Goal: Find specific page/section: Find specific page/section

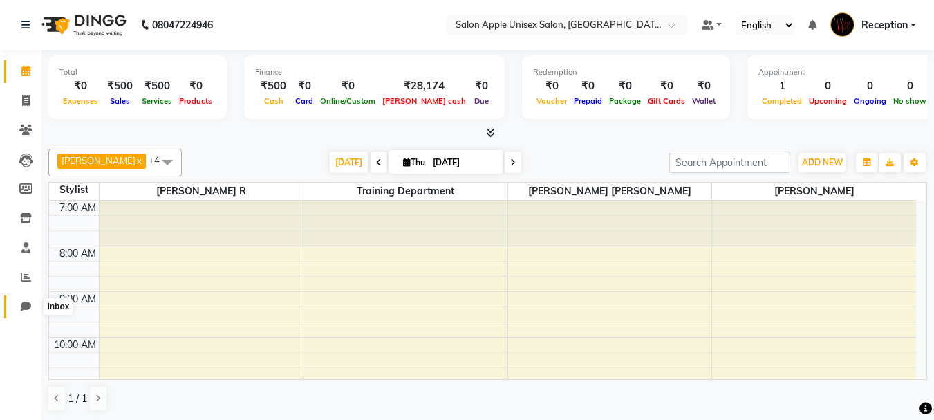
click at [17, 304] on span at bounding box center [26, 307] width 24 height 16
select select "100"
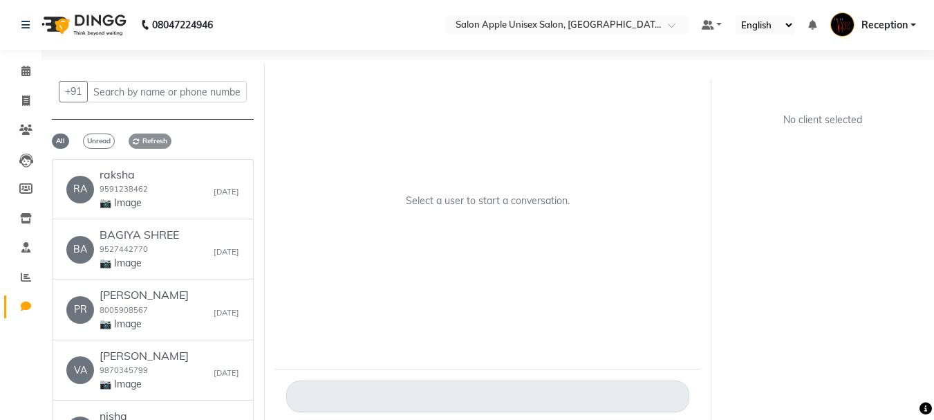
click at [146, 138] on span "Refresh" at bounding box center [150, 140] width 43 height 15
click at [152, 138] on span "Refresh" at bounding box center [150, 140] width 43 height 15
click at [133, 140] on icon at bounding box center [136, 141] width 7 height 7
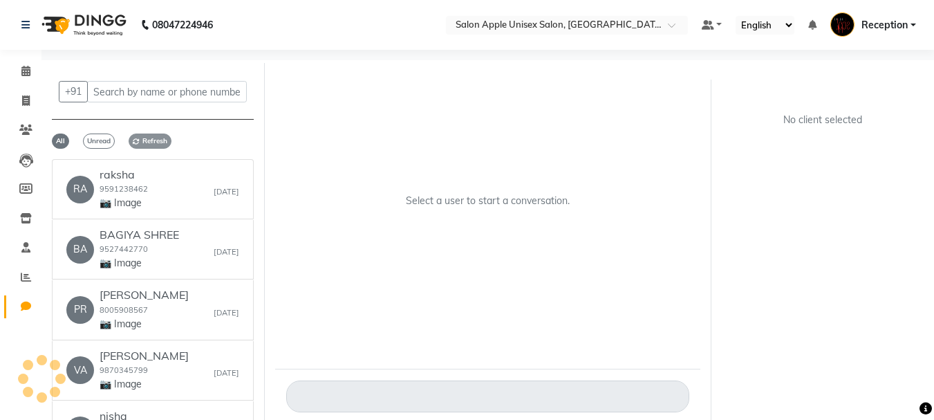
click at [133, 140] on icon at bounding box center [136, 141] width 7 height 7
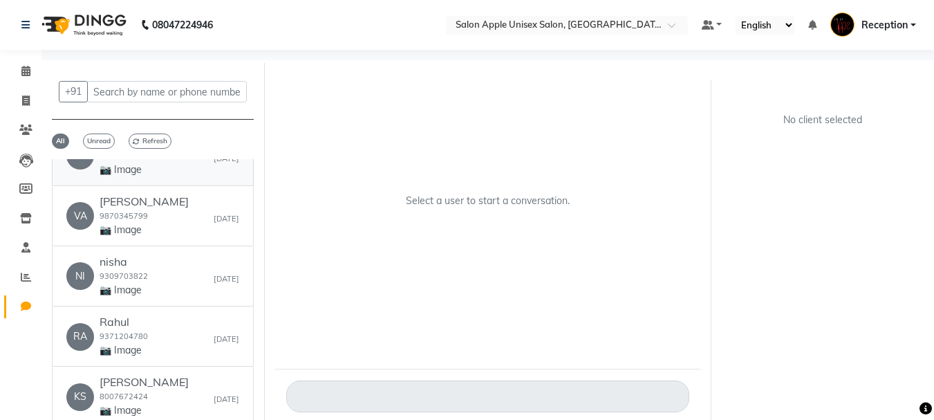
scroll to position [277, 0]
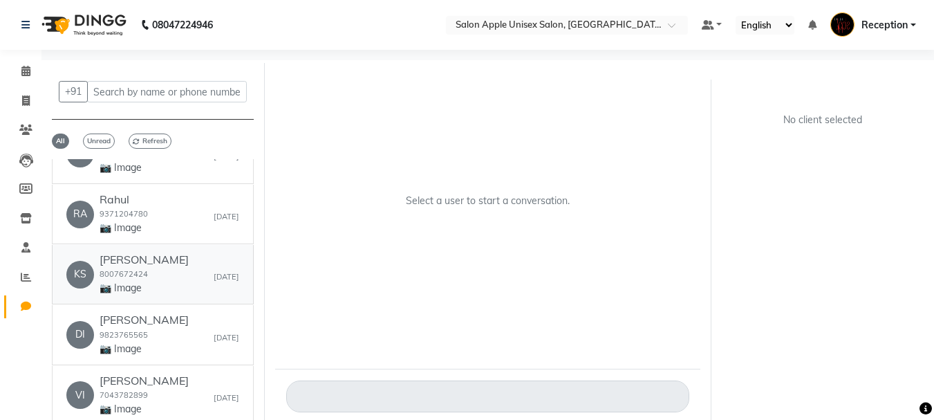
click at [202, 289] on div "KS [PERSON_NAME] 8007672424 📷 Image [DATE]" at bounding box center [152, 274] width 173 height 42
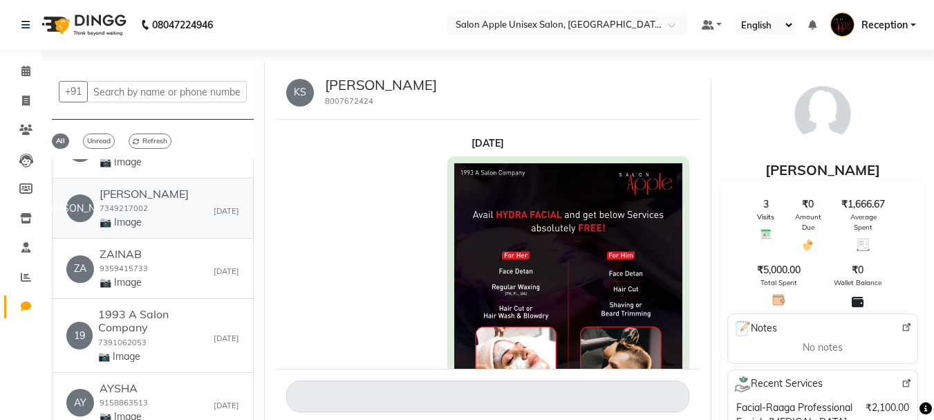
scroll to position [761, 0]
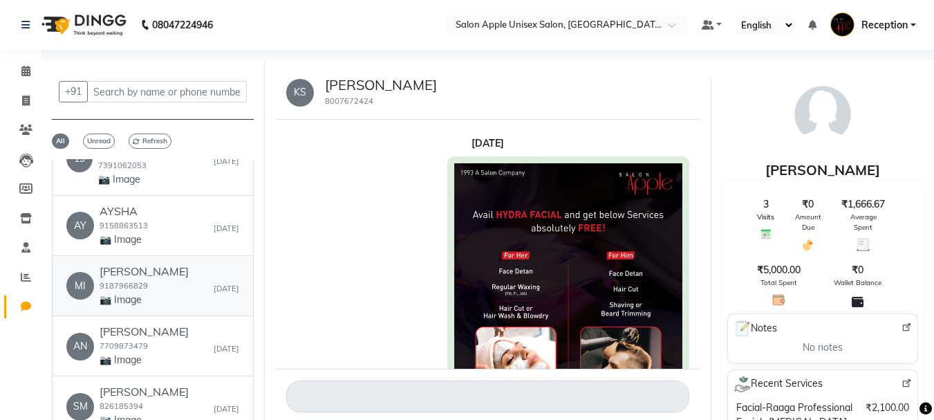
click at [165, 279] on div "MI [PERSON_NAME] 9187966829 📷 Image [DATE]" at bounding box center [152, 286] width 173 height 42
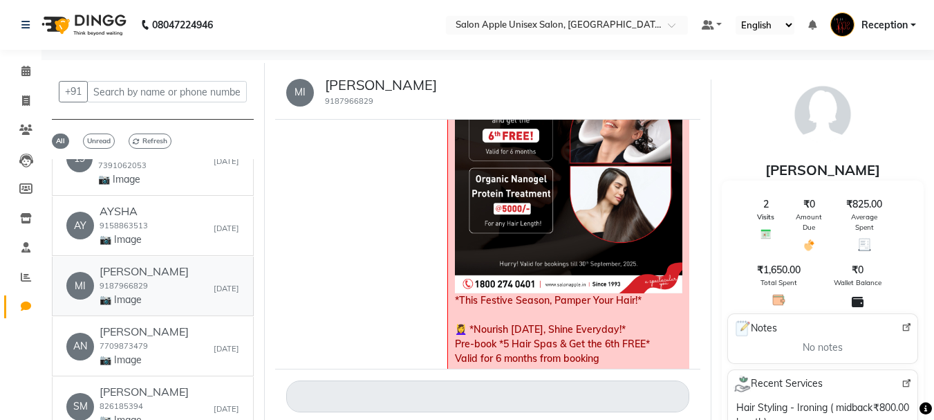
scroll to position [1477, 0]
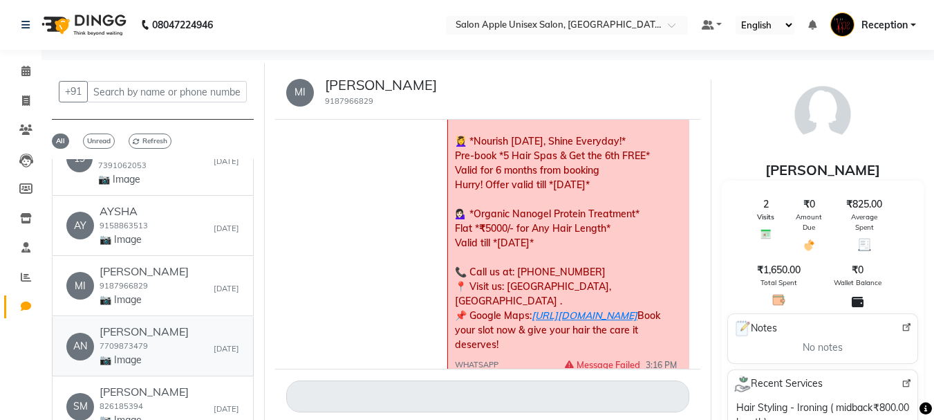
click at [222, 326] on div "AN [PERSON_NAME] 7709873479 📷 Image [DATE]" at bounding box center [152, 346] width 173 height 42
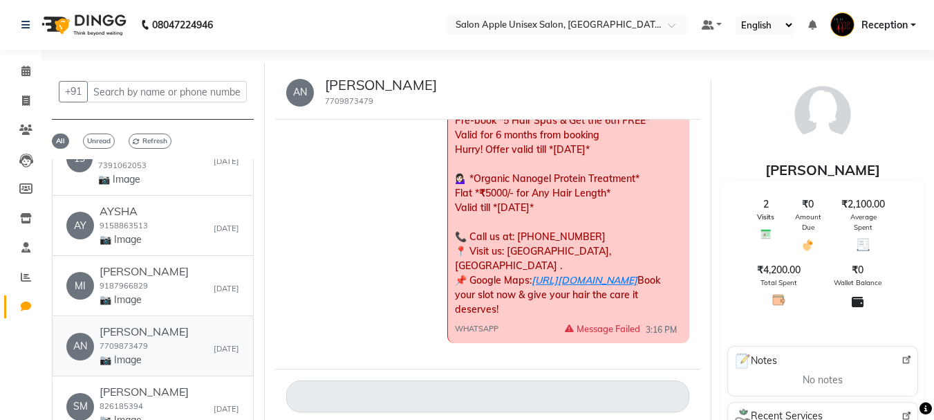
scroll to position [1558, 0]
click at [153, 333] on div "AN [PERSON_NAME] 7709873479 📷 Image [DATE]" at bounding box center [152, 346] width 173 height 42
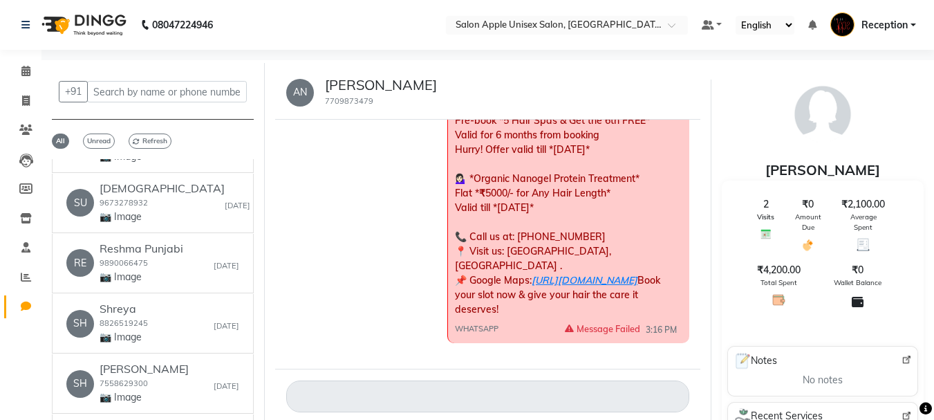
scroll to position [1106, 0]
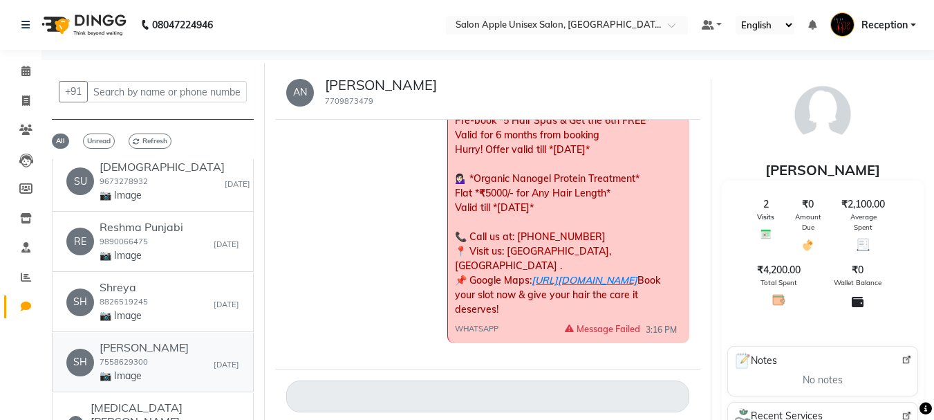
click at [176, 350] on div "SH [PERSON_NAME] 7558629300 📷 Image [DATE]" at bounding box center [152, 362] width 173 height 42
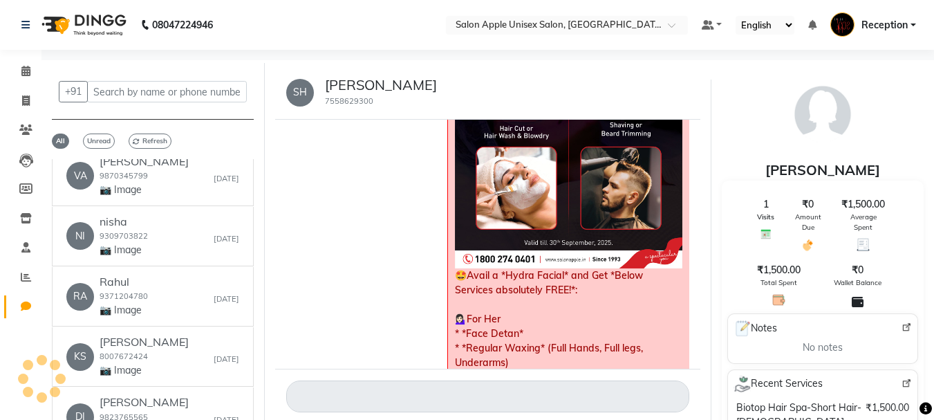
scroll to position [0, 0]
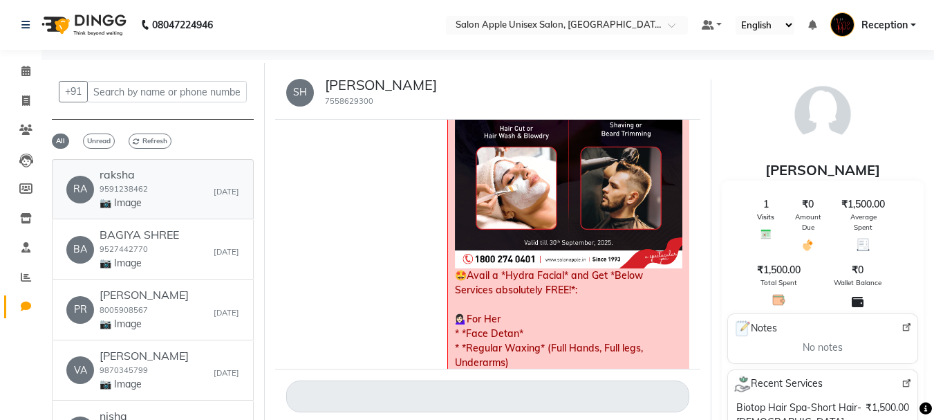
click at [132, 189] on small "9591238462" at bounding box center [124, 189] width 48 height 10
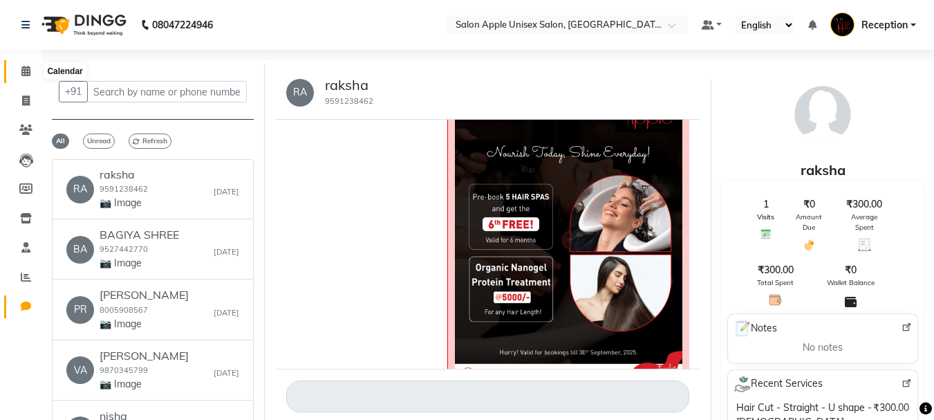
click at [16, 66] on span at bounding box center [26, 72] width 24 height 16
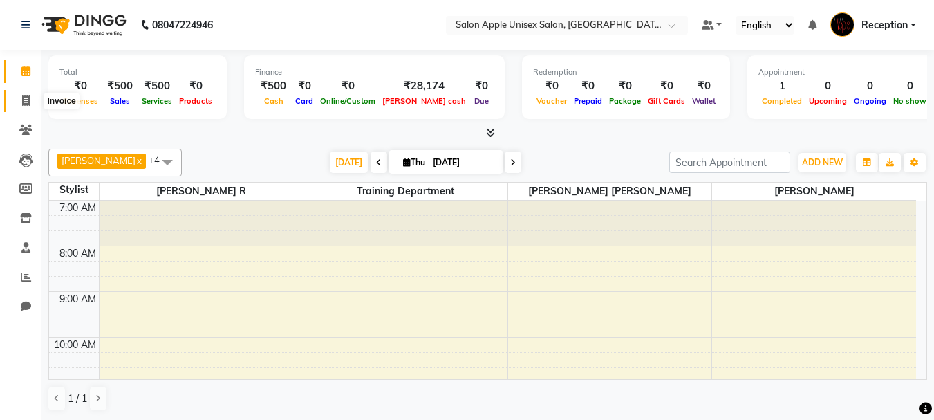
click at [25, 105] on icon at bounding box center [26, 100] width 8 height 10
select select "92"
select select "service"
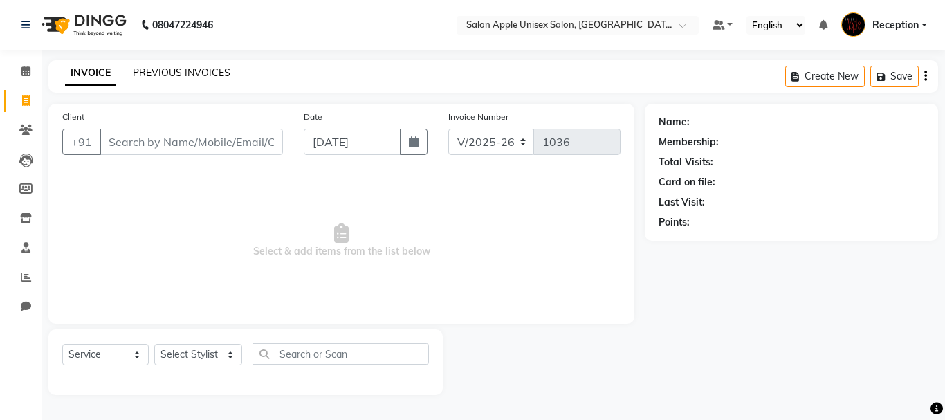
click at [175, 78] on link "PREVIOUS INVOICES" at bounding box center [181, 72] width 97 height 12
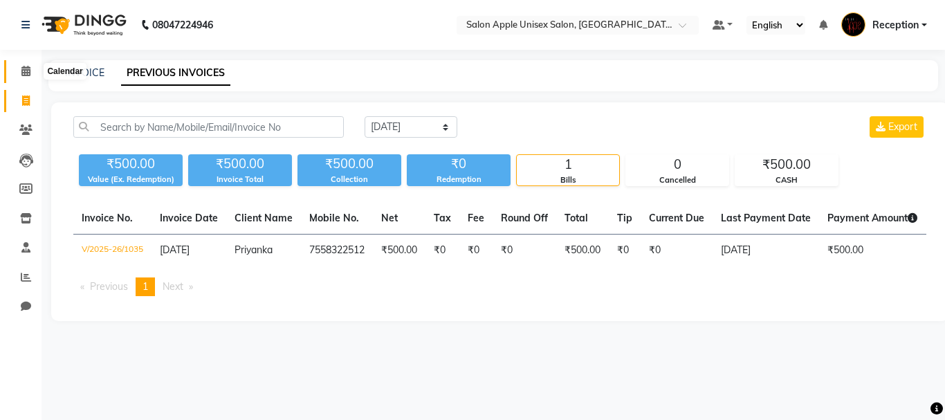
click at [25, 64] on span at bounding box center [26, 72] width 24 height 16
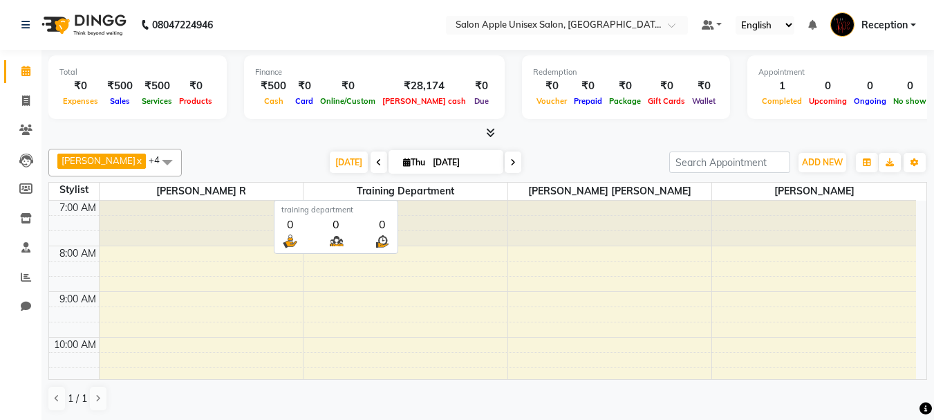
scroll to position [1, 0]
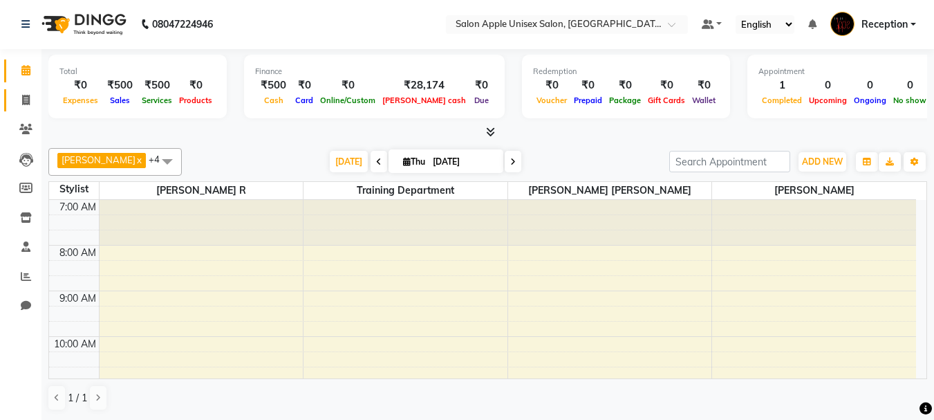
click at [26, 108] on link "Invoice" at bounding box center [20, 100] width 33 height 23
select select "92"
select select "service"
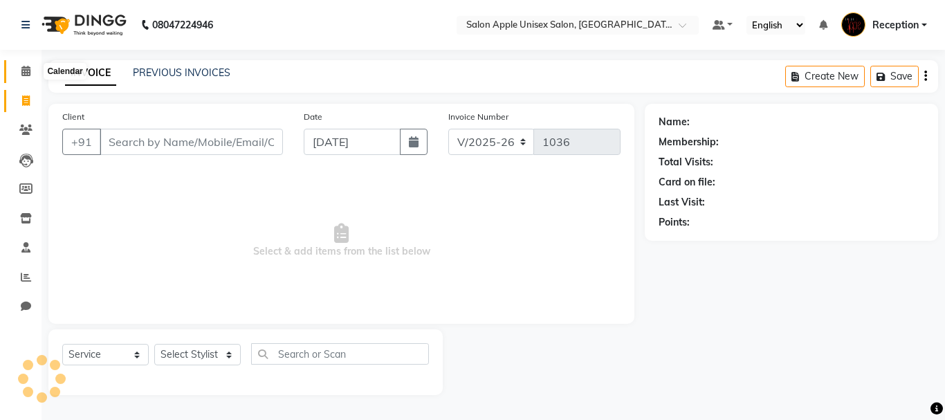
click at [30, 71] on icon at bounding box center [25, 71] width 9 height 10
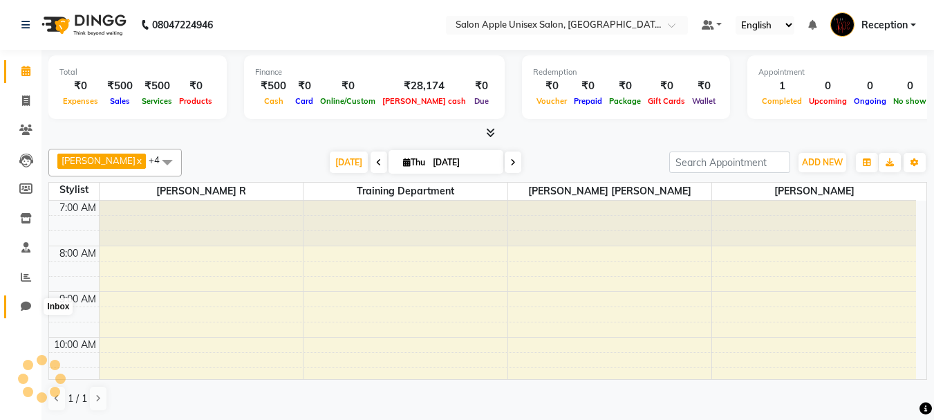
click at [29, 304] on icon at bounding box center [26, 306] width 10 height 10
select select "100"
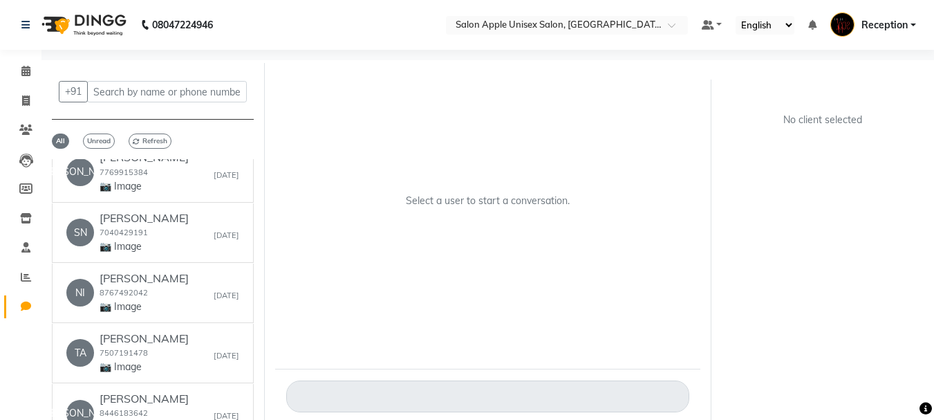
scroll to position [2351, 0]
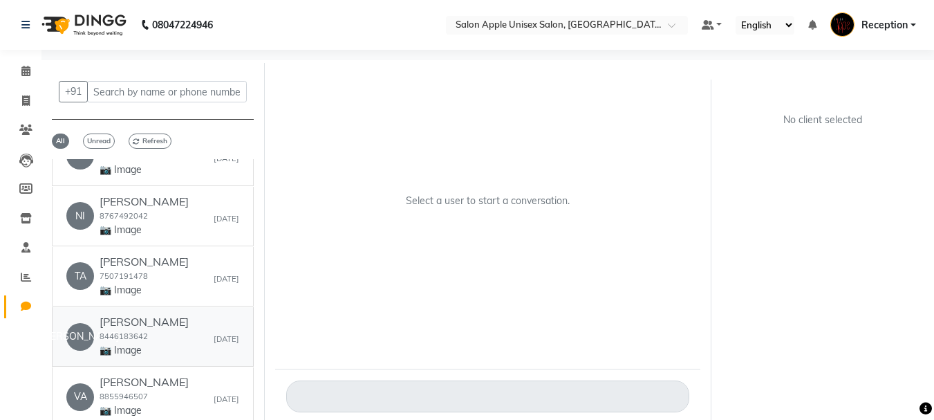
click at [133, 315] on h6 "[PERSON_NAME]" at bounding box center [144, 321] width 89 height 13
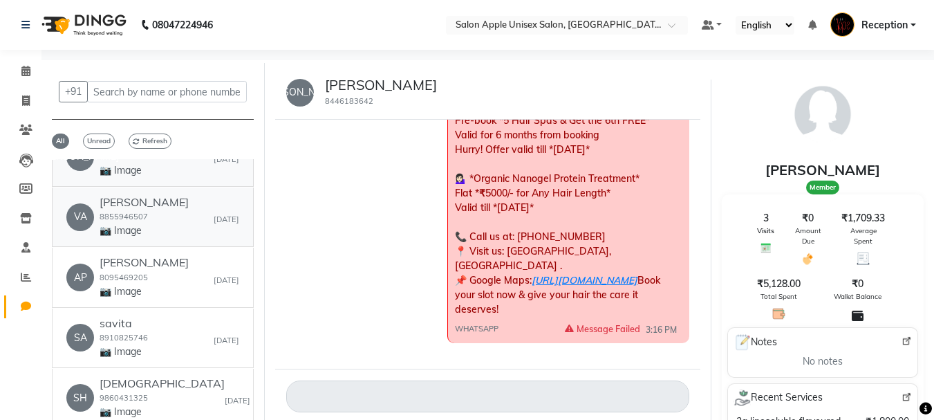
scroll to position [2766, 0]
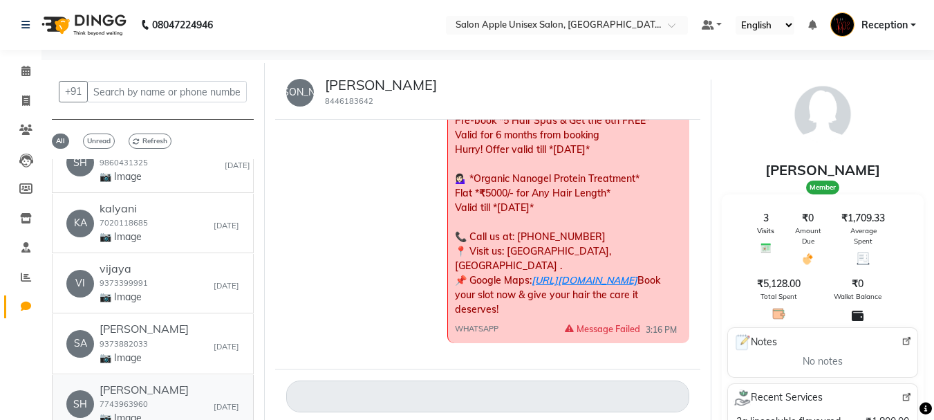
click at [160, 392] on div "SH [PERSON_NAME] 7743963960 📷 Image [DATE]" at bounding box center [152, 404] width 173 height 42
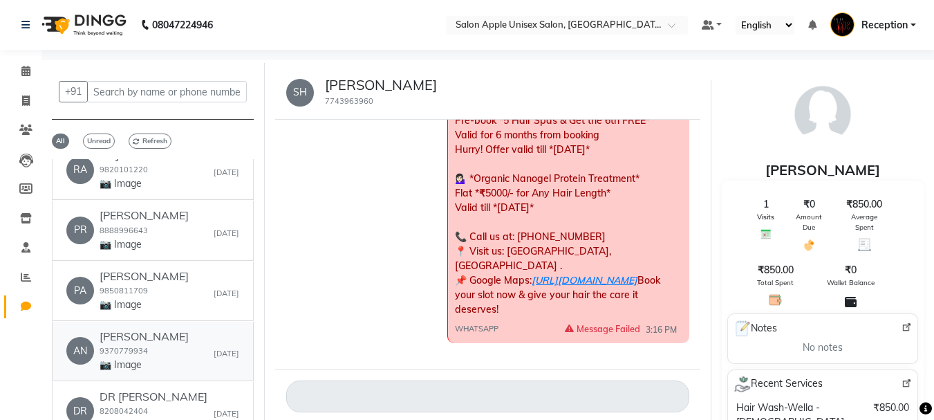
scroll to position [3526, 0]
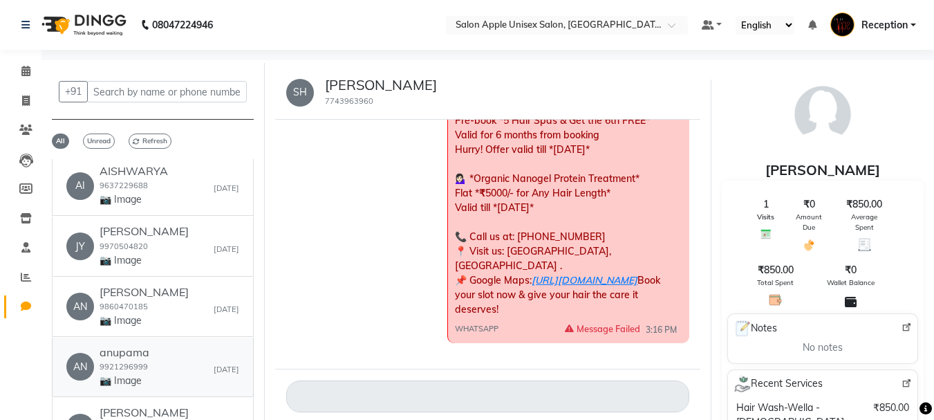
click at [183, 362] on div "AN anupama 9921296999 📷 Image [DATE]" at bounding box center [152, 367] width 173 height 42
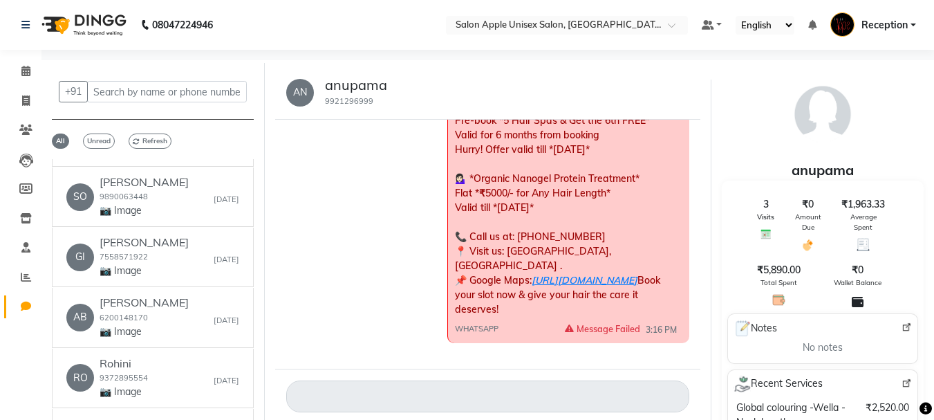
scroll to position [4978, 0]
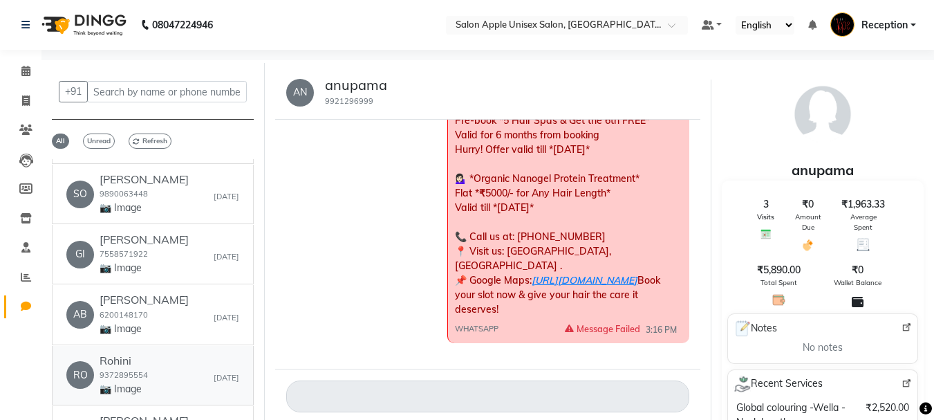
click at [155, 354] on div "RO Rohini 9372895554 📷 Image [DATE]" at bounding box center [152, 375] width 173 height 42
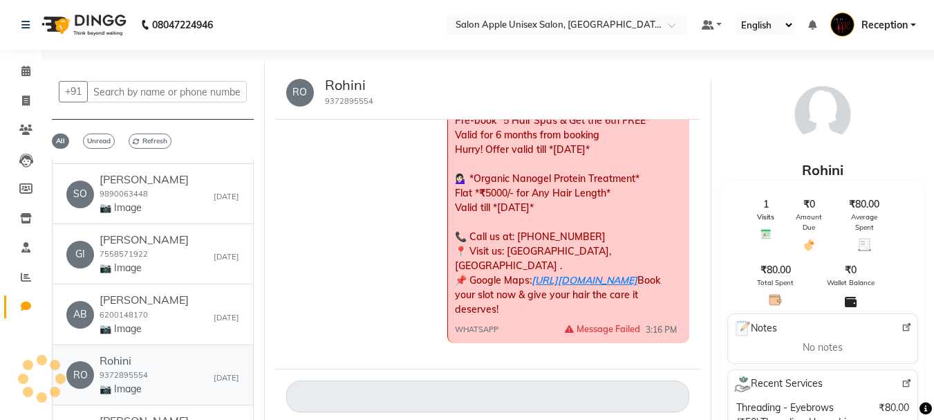
click at [120, 354] on div "Rohini 9372895554 📷 Image" at bounding box center [124, 375] width 48 height 42
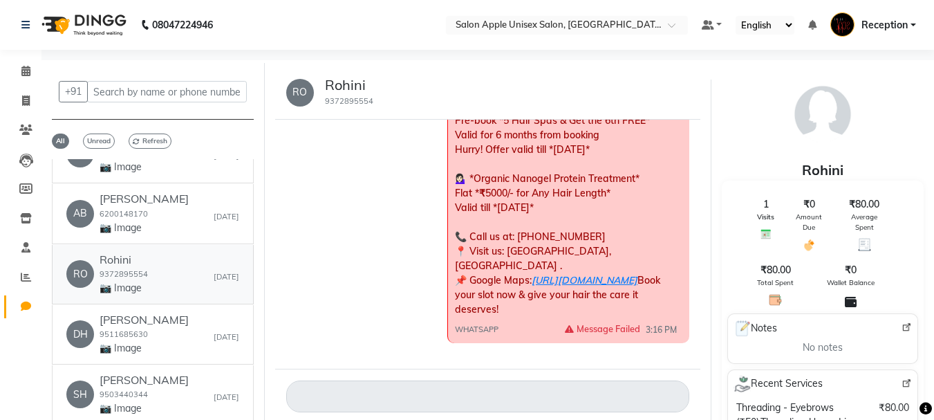
scroll to position [5255, 0]
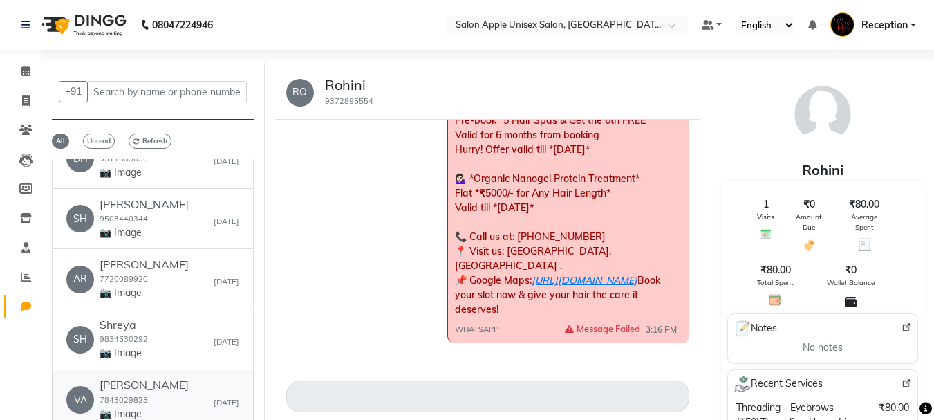
click at [156, 378] on div "VA [PERSON_NAME] 7843029823 📷 Image [DATE]" at bounding box center [152, 399] width 173 height 42
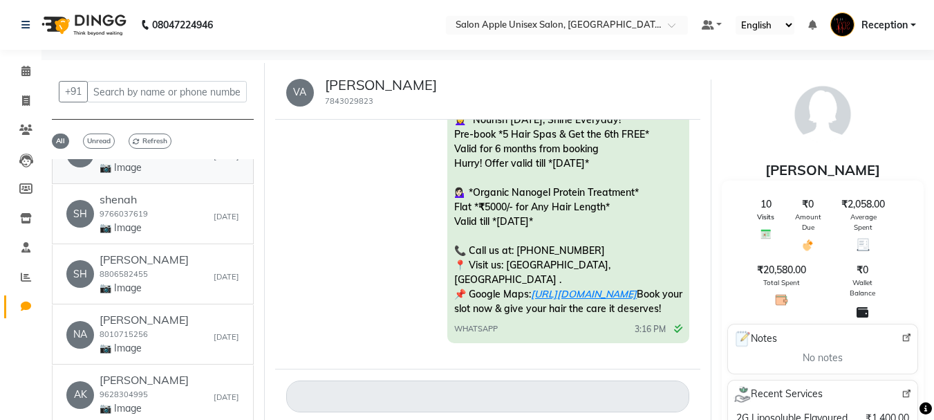
scroll to position [10, 0]
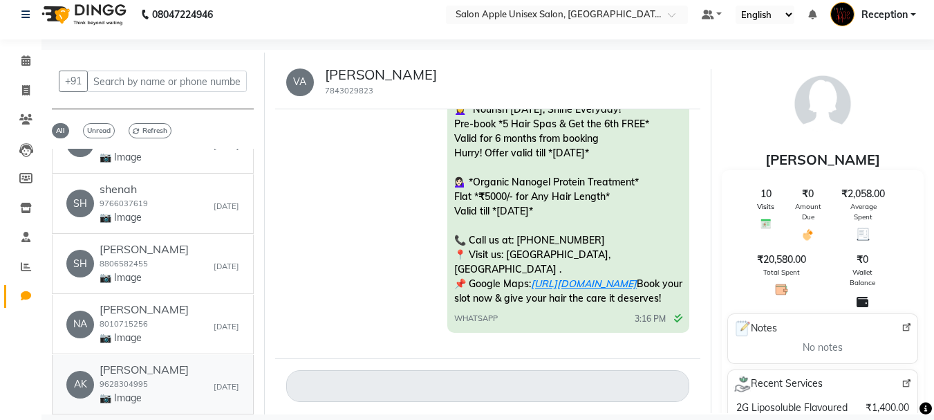
click at [158, 363] on div "AK [PERSON_NAME] 9628304995 📷 Image [DATE]" at bounding box center [152, 384] width 173 height 42
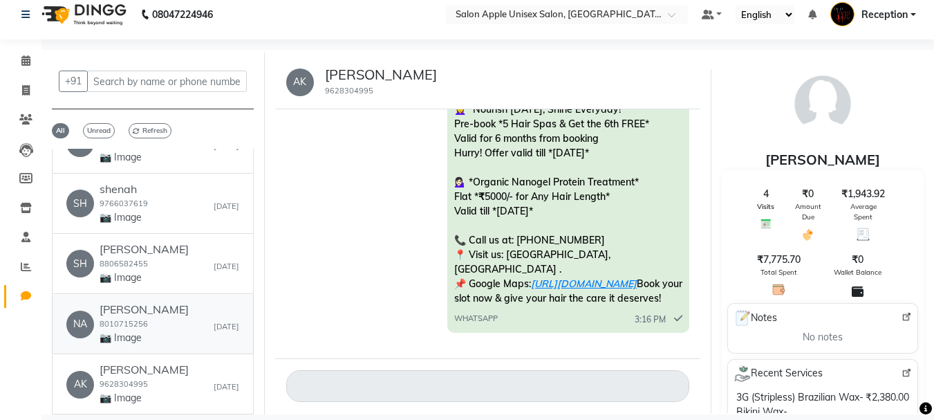
click at [189, 331] on p "📷 Image" at bounding box center [144, 338] width 89 height 15
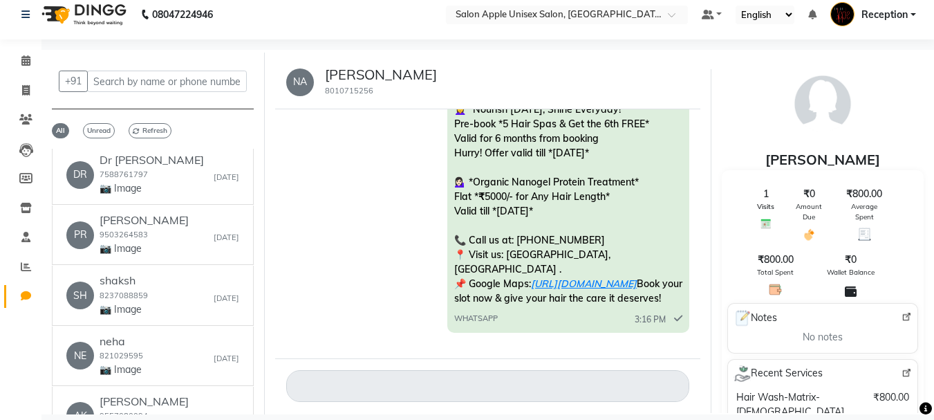
scroll to position [0, 0]
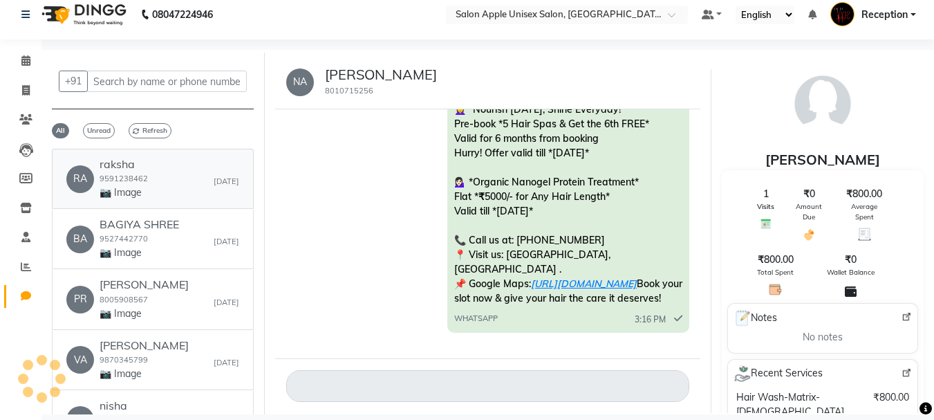
click at [178, 171] on div "RA raksha 9591238462 📷 Image [DATE]" at bounding box center [152, 179] width 173 height 42
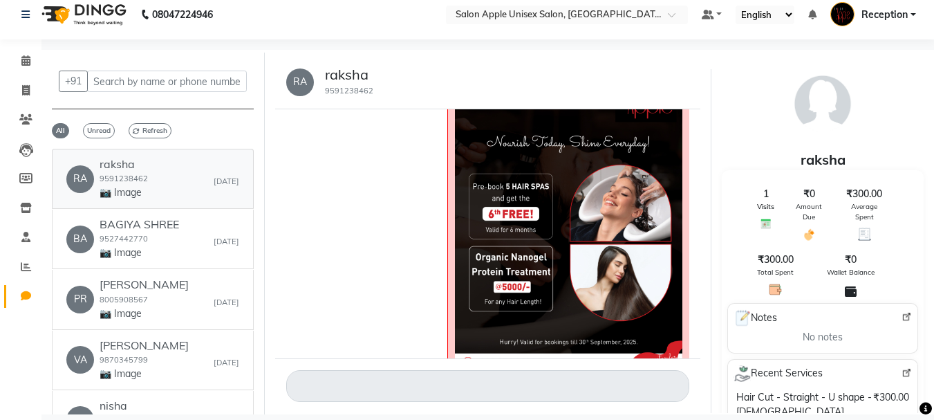
scroll to position [1477, 0]
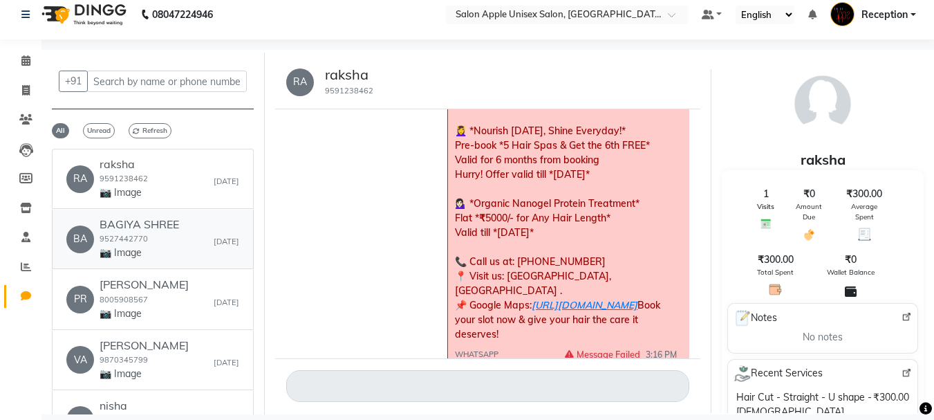
click at [183, 262] on link "BA BAGIYA SHREE 9527442770 📷 Image [DATE]" at bounding box center [153, 239] width 202 height 59
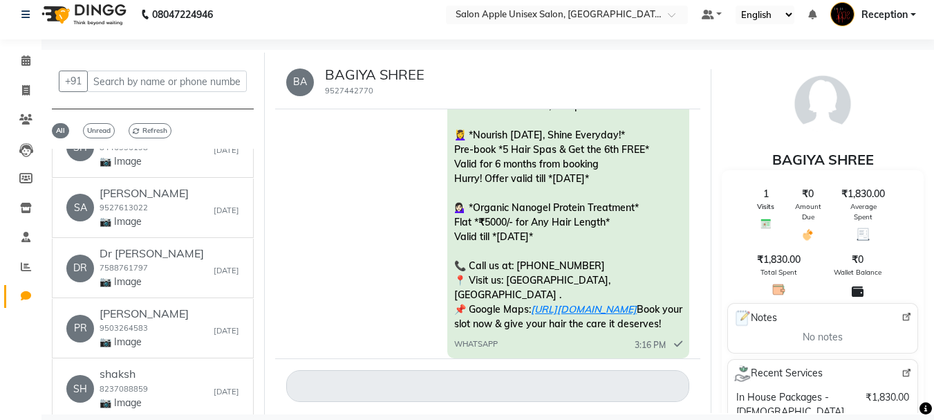
scroll to position [1452, 0]
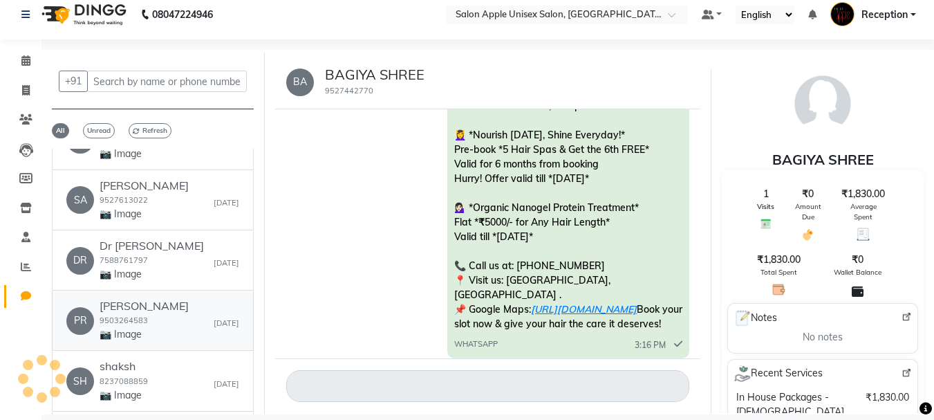
click at [185, 305] on div "PR [PERSON_NAME] 9503264583 📷 Image [DATE]" at bounding box center [152, 320] width 173 height 42
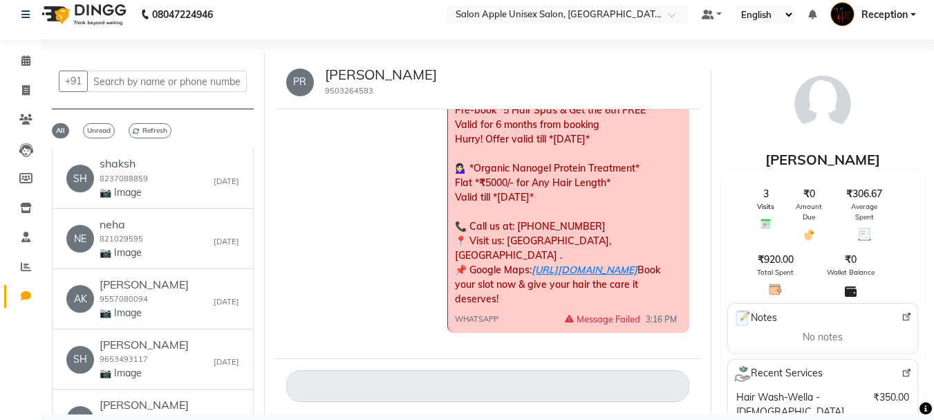
scroll to position [1659, 0]
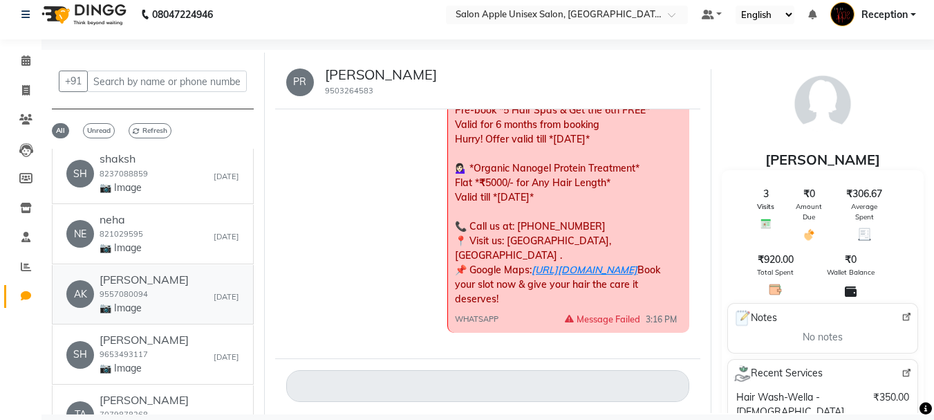
click at [181, 274] on div "AK [PERSON_NAME] 9557080094 📷 Image [DATE]" at bounding box center [152, 294] width 173 height 42
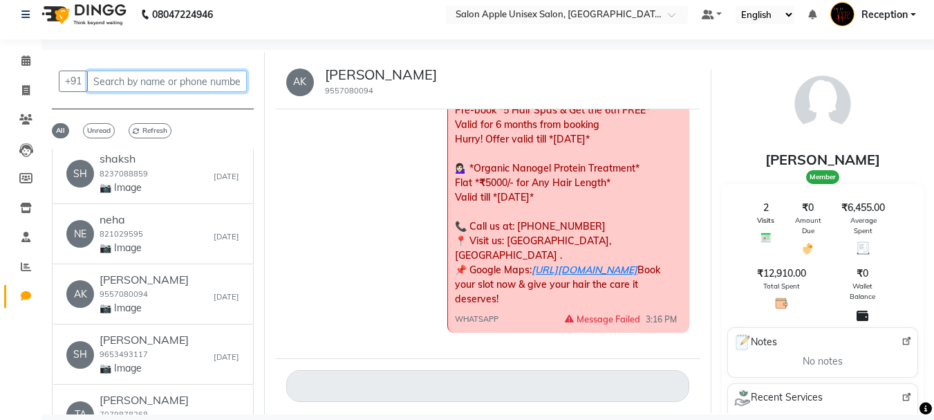
click at [158, 86] on input "text" at bounding box center [167, 81] width 160 height 21
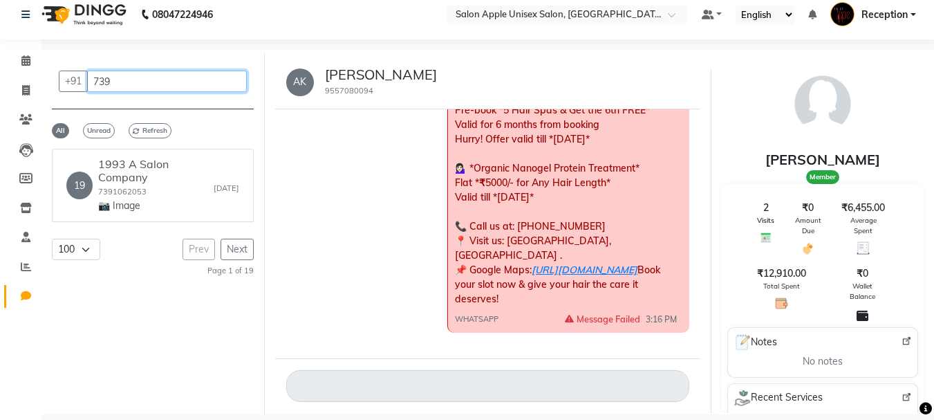
scroll to position [0, 0]
type input "7"
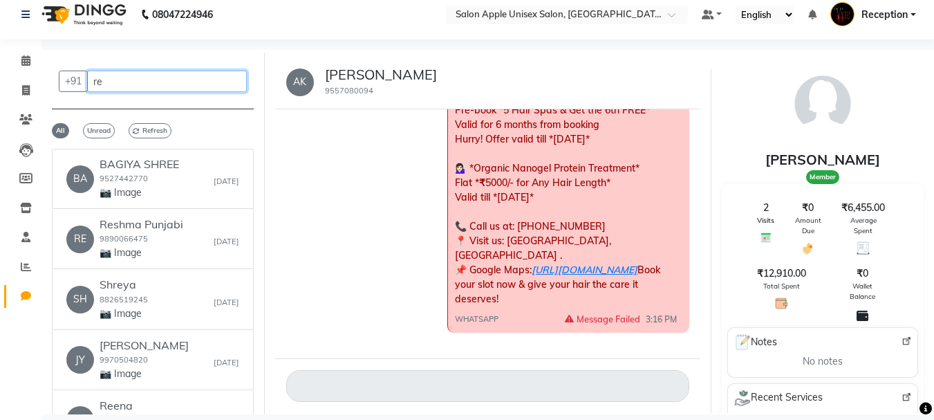
type input "r"
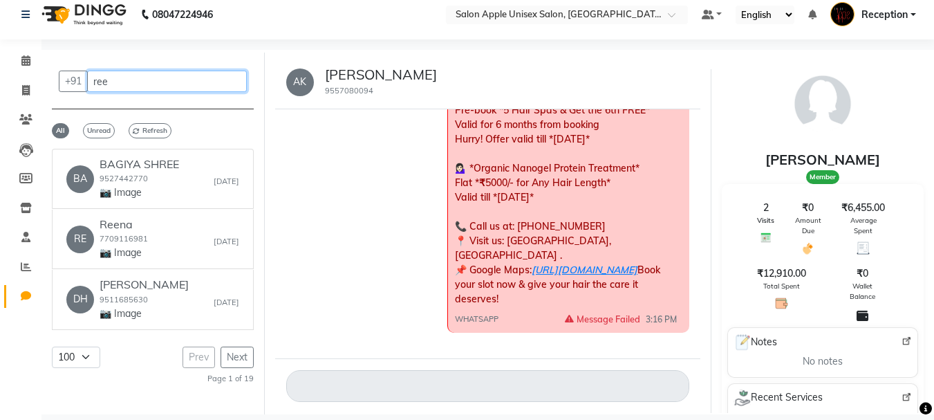
type input "ree"
click at [83, 359] on select "50 100 150 200" at bounding box center [76, 356] width 48 height 21
click at [52, 346] on select "50 100 150 200" at bounding box center [76, 356] width 48 height 21
click at [84, 353] on select "50 100 150 200" at bounding box center [76, 356] width 48 height 21
click at [52, 346] on select "50 100 150 200" at bounding box center [76, 356] width 48 height 21
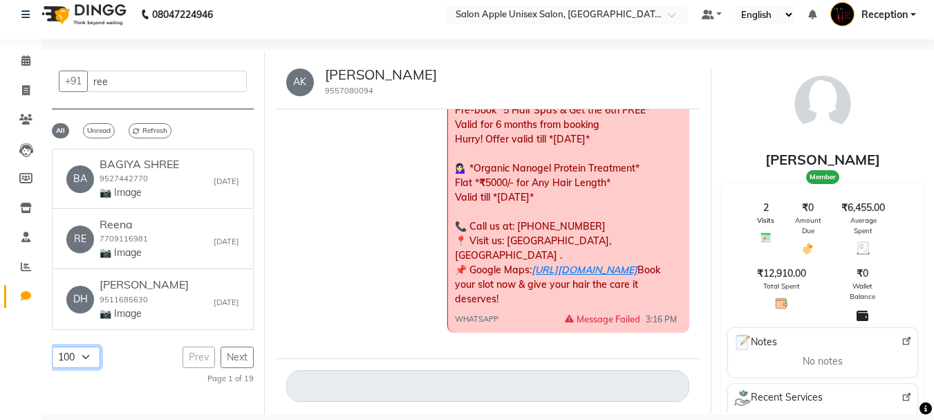
click at [87, 362] on select "50 100 150 200" at bounding box center [76, 356] width 48 height 21
select select "150"
click at [52, 346] on select "50 100 150 200" at bounding box center [76, 356] width 48 height 21
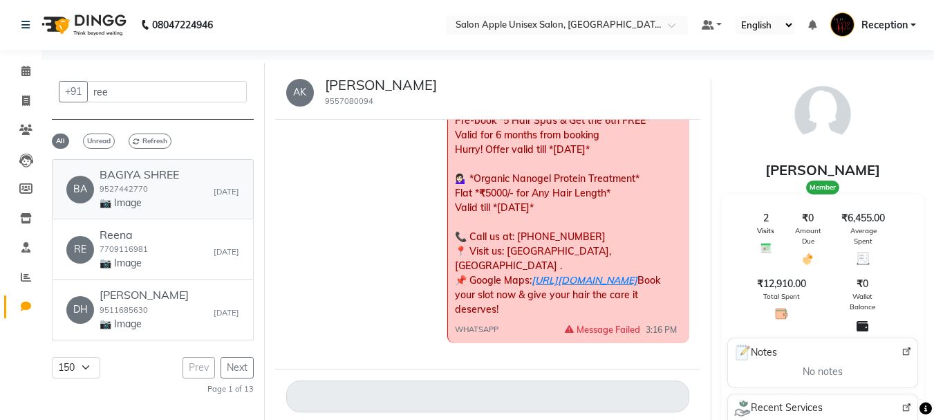
click at [156, 194] on div "BAGIYA SHREE 9527442770 📷 Image" at bounding box center [140, 189] width 80 height 42
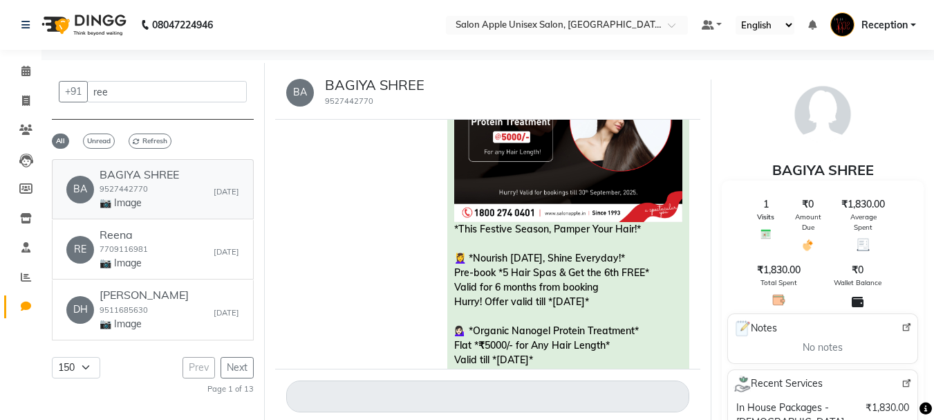
scroll to position [1257, 0]
